Goal: Information Seeking & Learning: Find specific fact

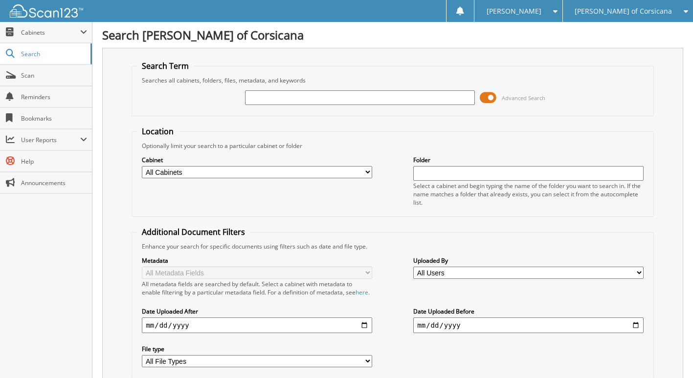
click at [317, 105] on input "text" at bounding box center [360, 97] width 230 height 15
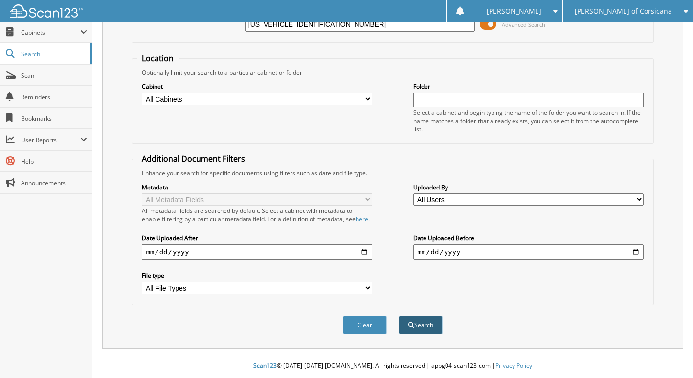
type input "[US_VEHICLE_IDENTIFICATION_NUMBER]"
click at [426, 329] on button "Search" at bounding box center [420, 325] width 44 height 18
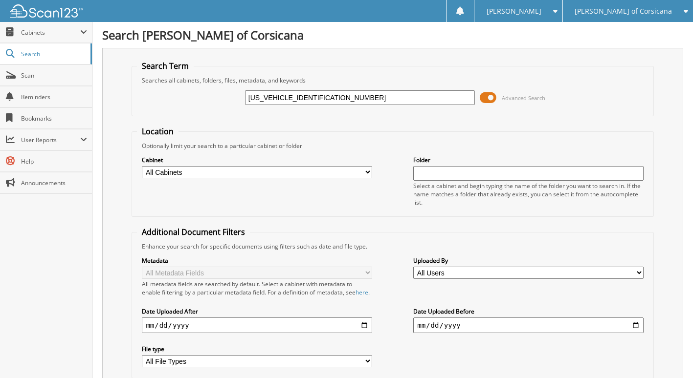
click at [298, 100] on input "[US_VEHICLE_IDENTIFICATION_NUMBER]" at bounding box center [360, 97] width 230 height 15
click at [290, 98] on input "[US_VEHICLE_IDENTIFICATION_NUMBER]" at bounding box center [360, 97] width 230 height 15
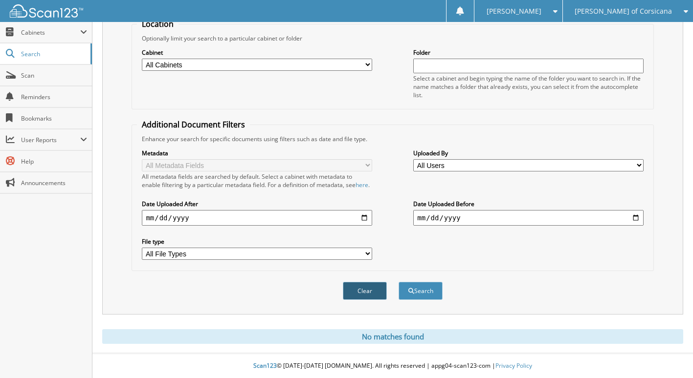
scroll to position [116, 0]
type input "NEG09967"
click at [417, 299] on button "Search" at bounding box center [420, 291] width 44 height 18
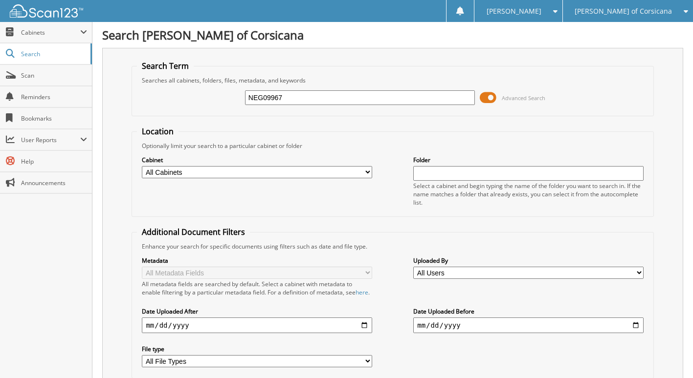
click at [258, 98] on input "NEG09967" at bounding box center [360, 97] width 230 height 15
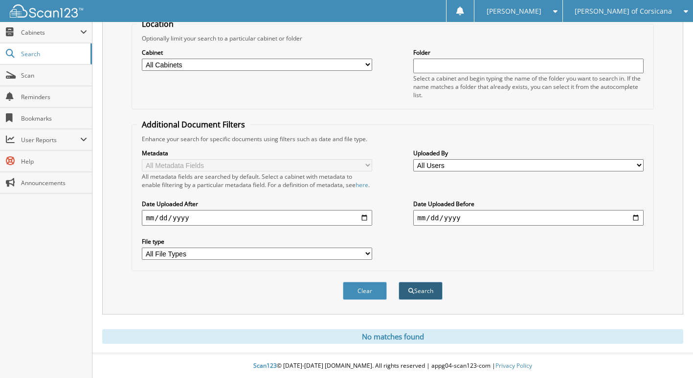
type input "G09967"
click at [429, 296] on button "Search" at bounding box center [420, 291] width 44 height 18
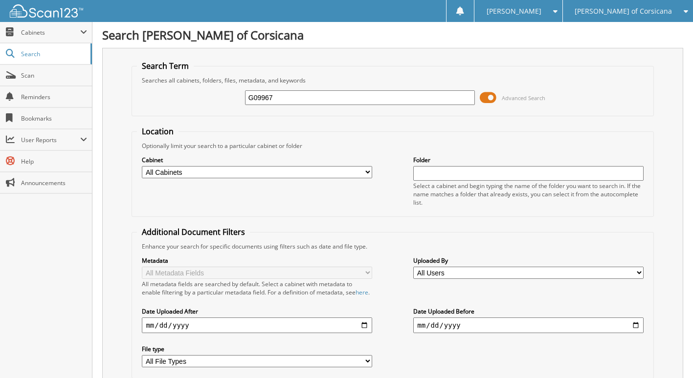
click at [405, 154] on div "Cabinet All Cabinets 2022 DEALS 2023 DEALS 2024 DEALS 2025 DEALS A-Z" at bounding box center [392, 181] width 511 height 62
click at [350, 107] on div "G09967 Advanced Search" at bounding box center [392, 98] width 511 height 26
drag, startPoint x: 350, startPoint y: 96, endPoint x: 135, endPoint y: 121, distance: 215.9
click at [140, 119] on form "Search Term Searches all cabinets, folders, files, metadata, and keywords G0996…" at bounding box center [391, 240] width 521 height 358
type input "ERIC HANCOCK"
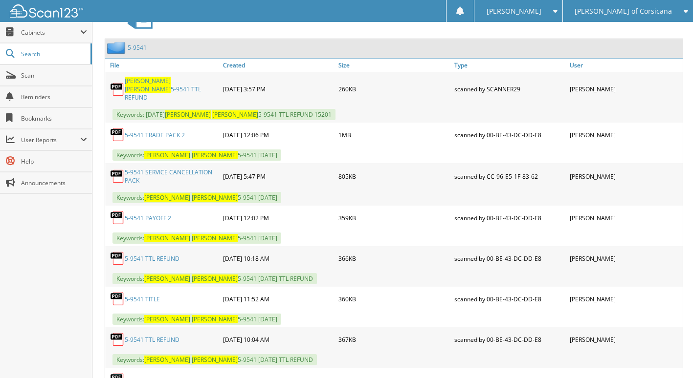
scroll to position [440, 0]
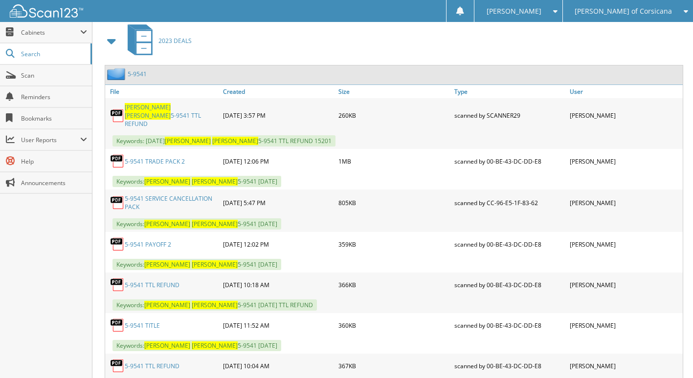
click at [112, 50] on span at bounding box center [112, 41] width 14 height 18
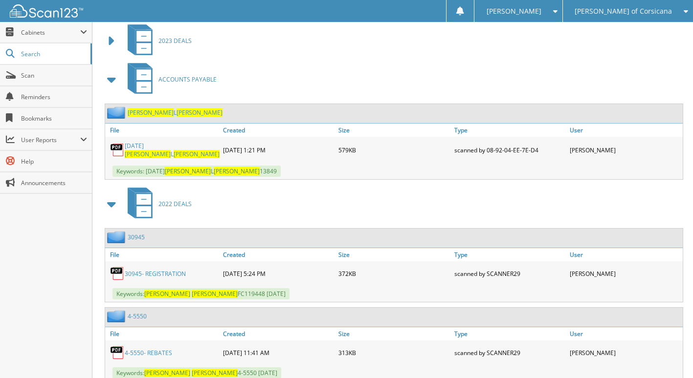
click at [113, 88] on span at bounding box center [112, 80] width 14 height 18
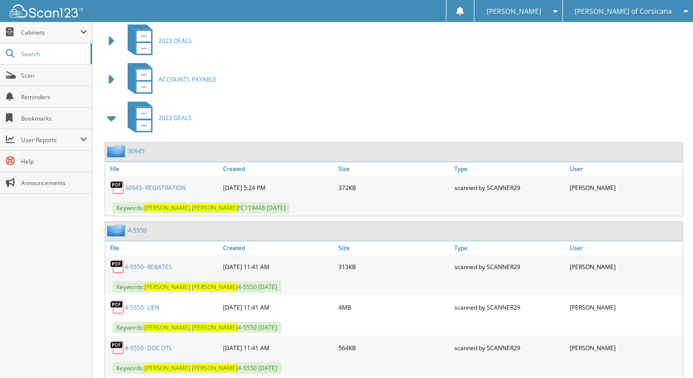
click at [113, 127] on span at bounding box center [112, 118] width 14 height 18
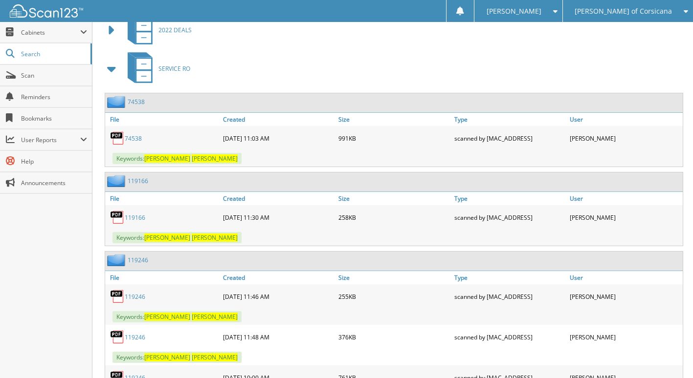
scroll to position [538, 0]
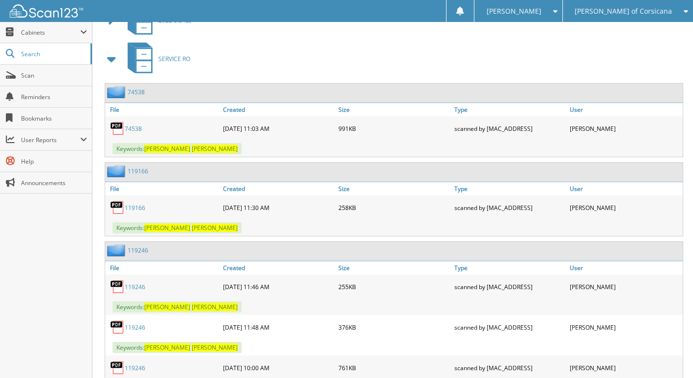
click at [108, 68] on span at bounding box center [112, 59] width 14 height 18
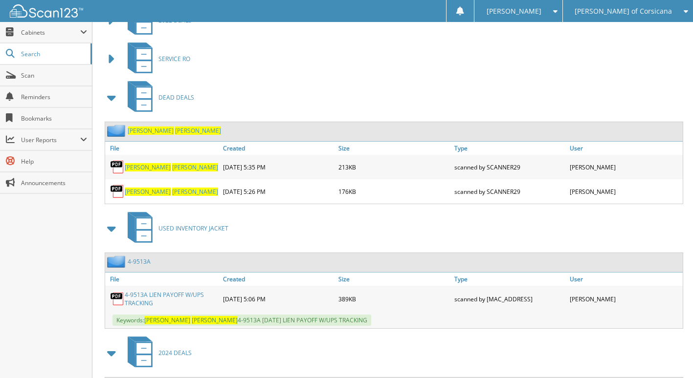
click at [110, 107] on span at bounding box center [112, 98] width 14 height 18
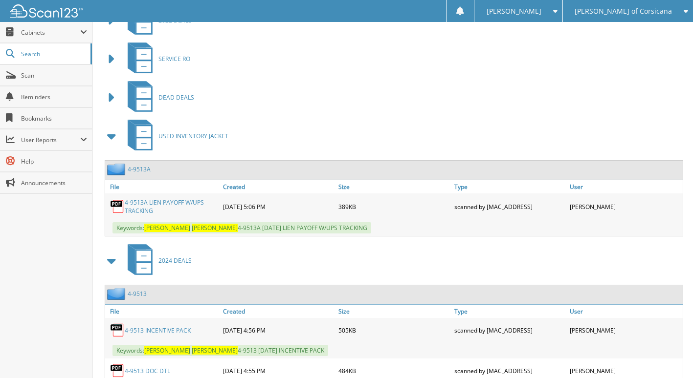
click at [117, 145] on span at bounding box center [112, 137] width 14 height 18
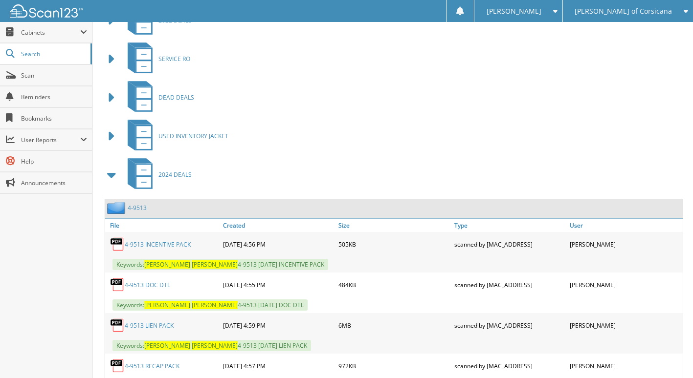
click at [113, 169] on div "2024 DEALS" at bounding box center [392, 174] width 581 height 39
click at [107, 184] on span at bounding box center [112, 175] width 14 height 18
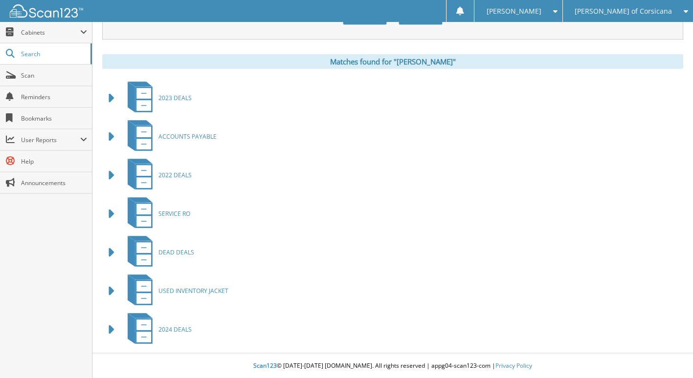
scroll to position [391, 0]
